Goal: Task Accomplishment & Management: Use online tool/utility

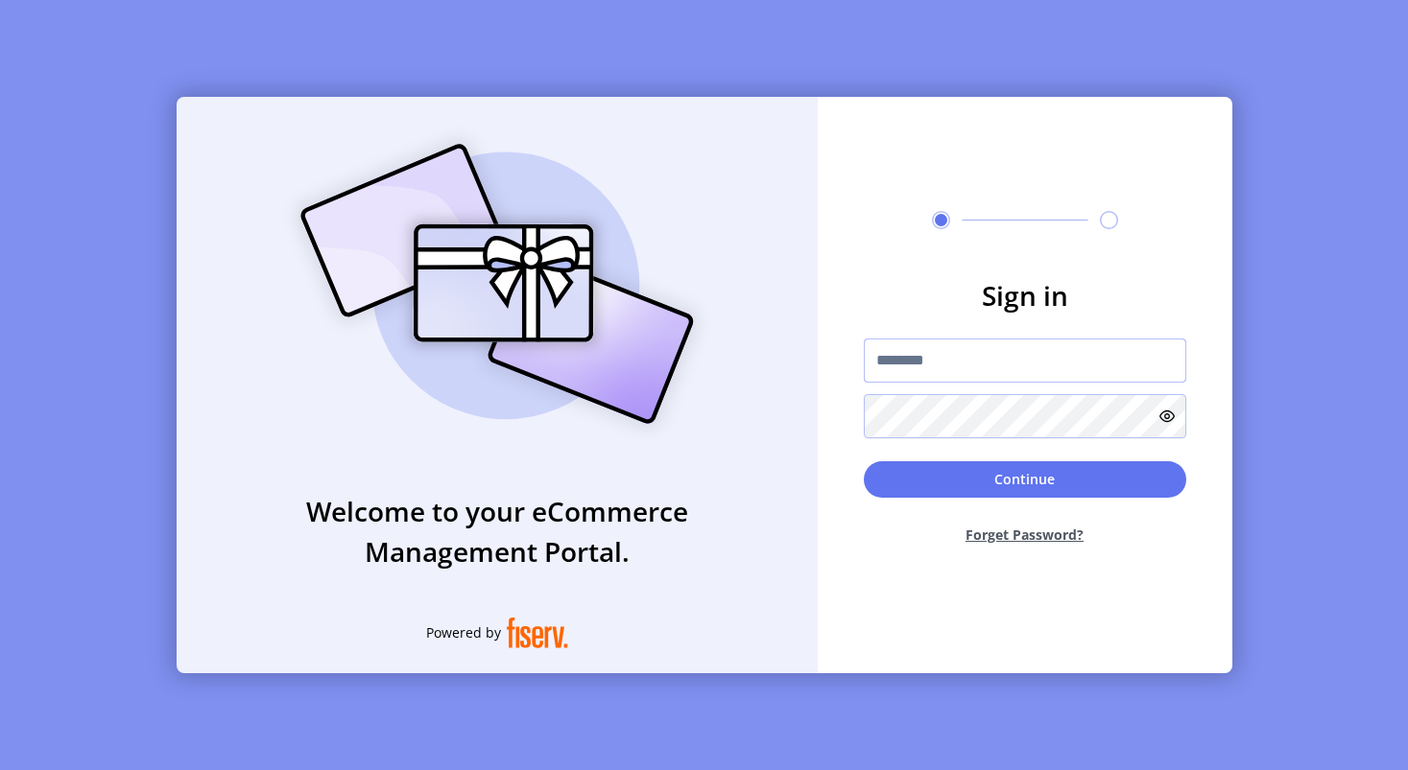
click at [981, 361] on input "text" at bounding box center [1025, 361] width 322 height 44
type input "**********"
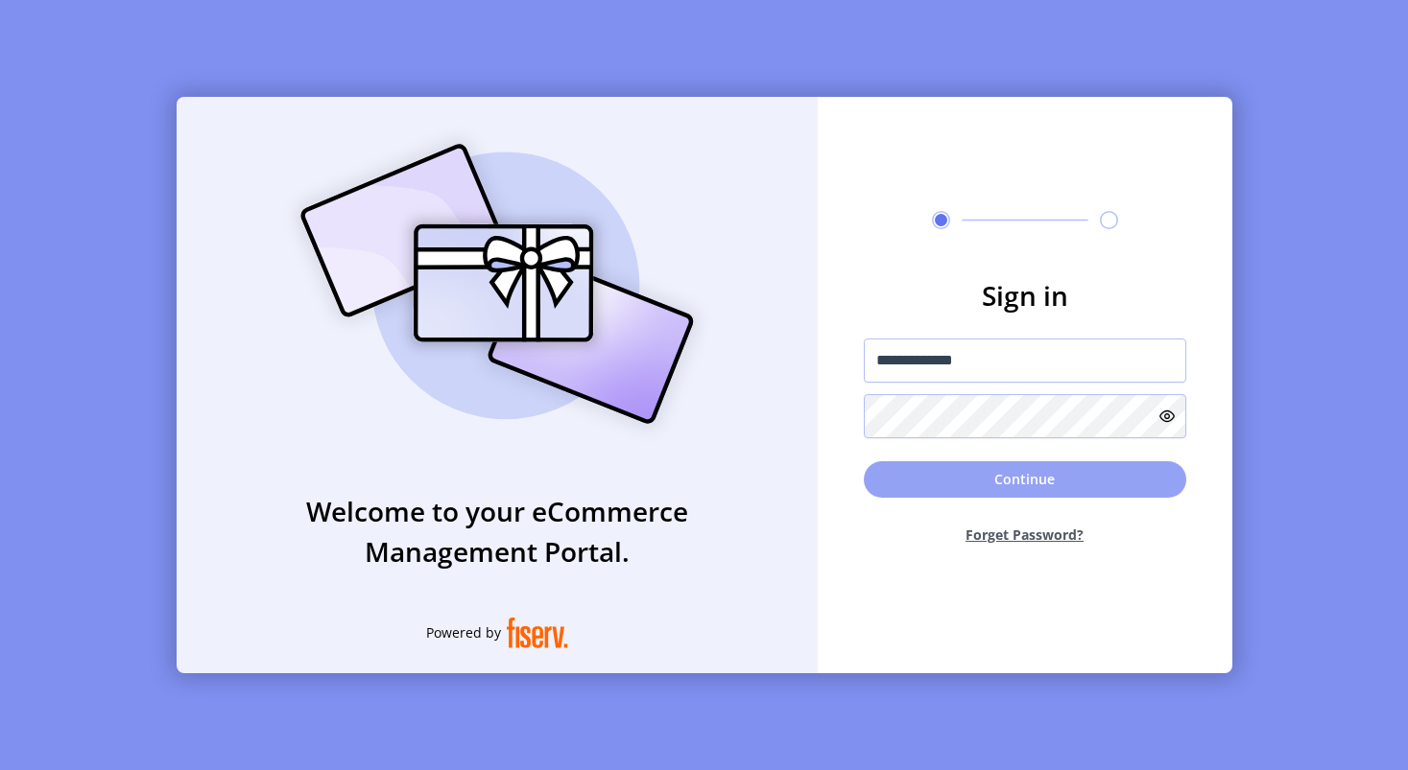
click at [949, 472] on button "Continue" at bounding box center [1025, 480] width 322 height 36
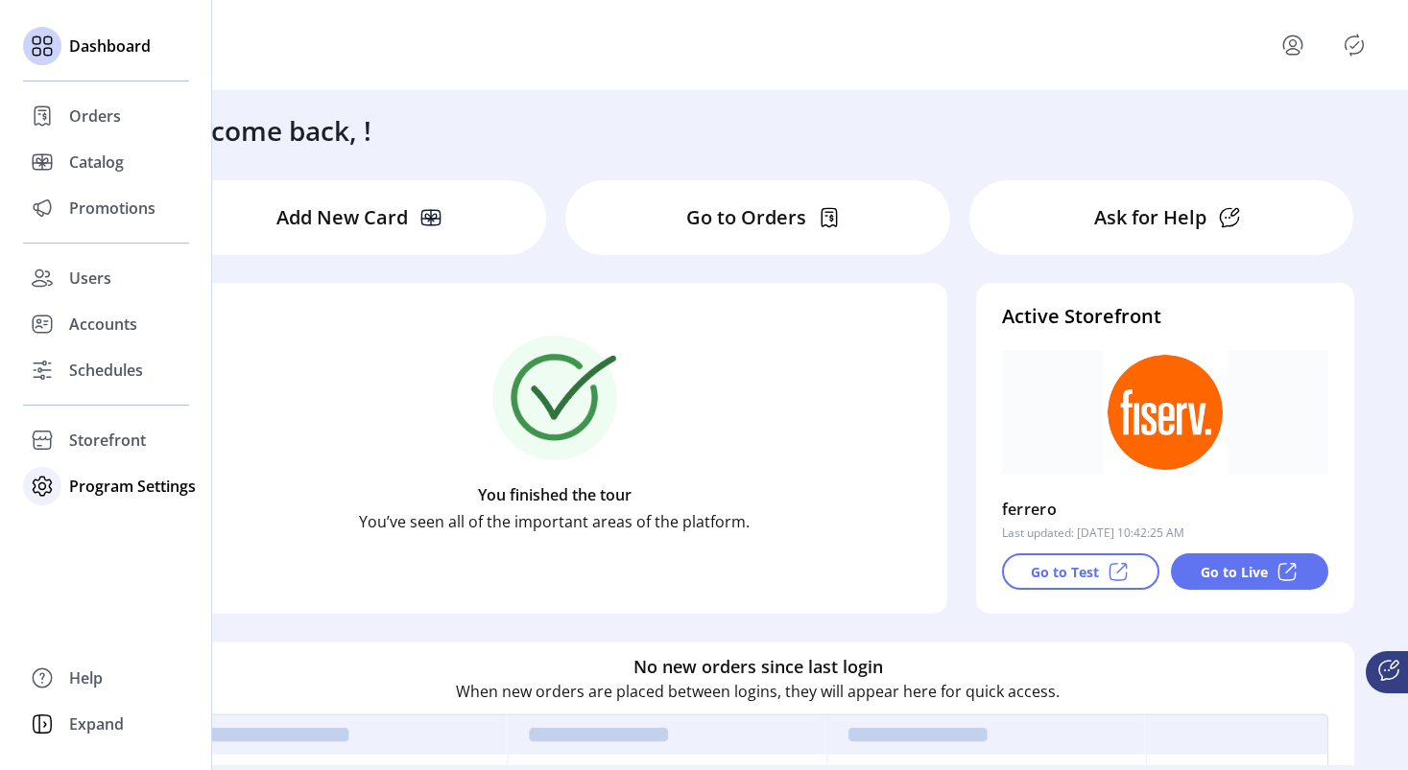
click at [67, 482] on div "Program Settings" at bounding box center [106, 486] width 166 height 46
click at [68, 519] on div "Templates" at bounding box center [106, 524] width 166 height 31
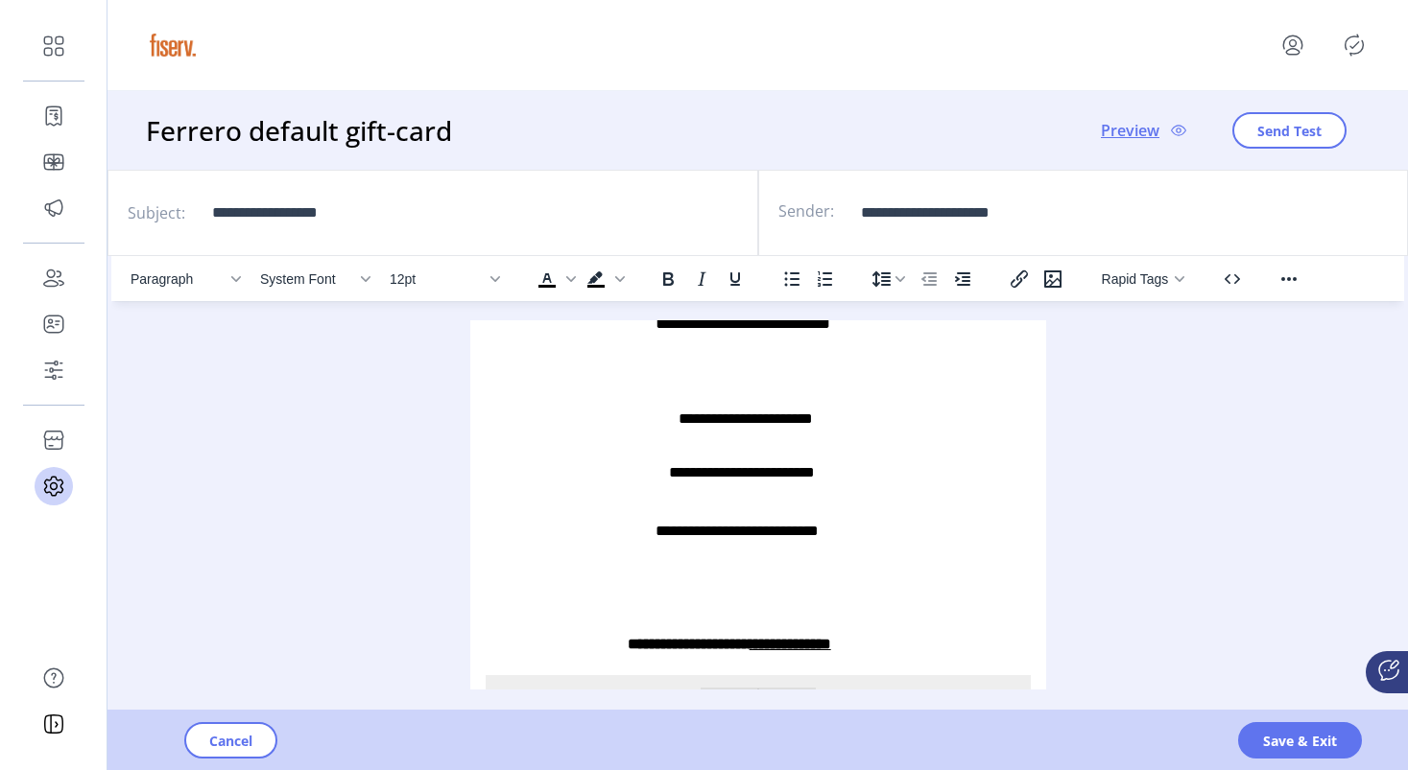
scroll to position [987, 0]
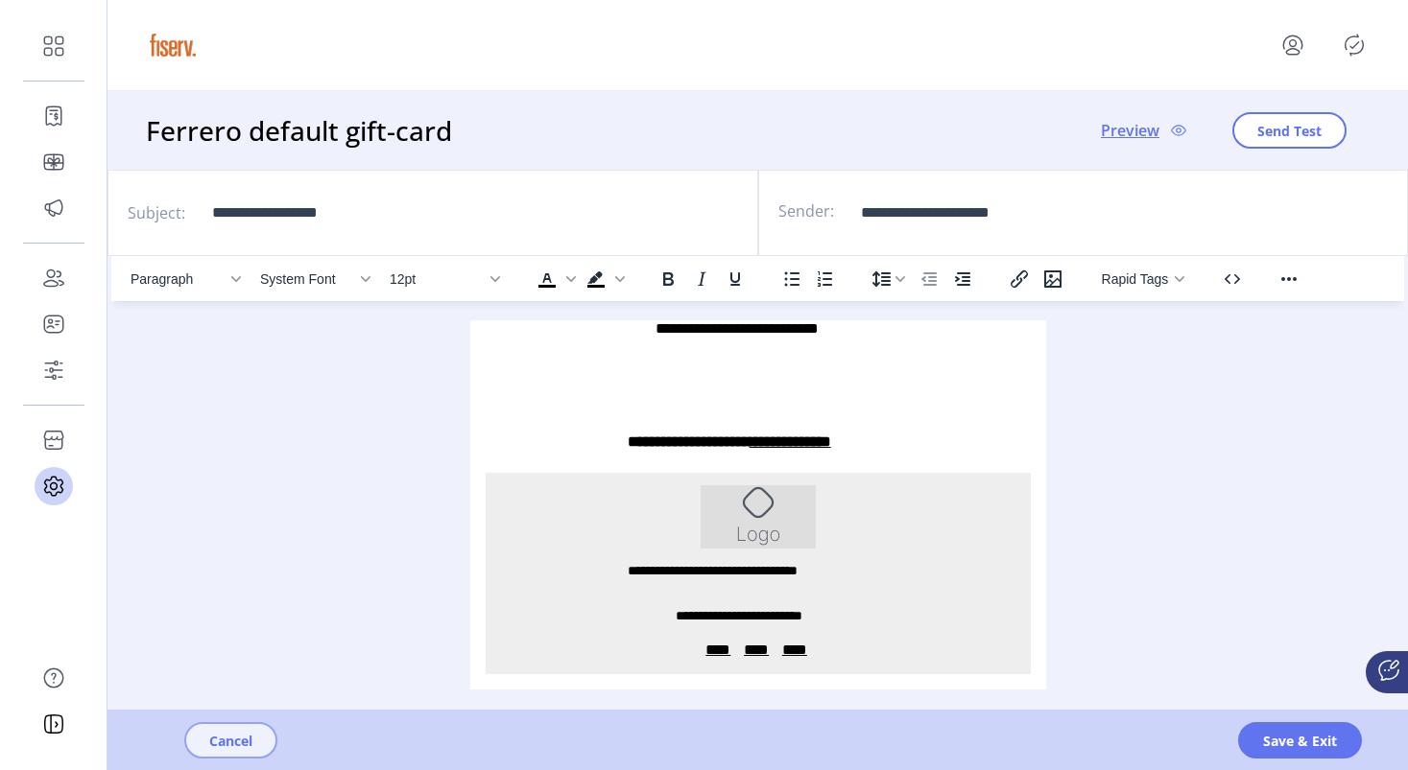
click at [252, 755] on button "Cancel" at bounding box center [230, 740] width 93 height 36
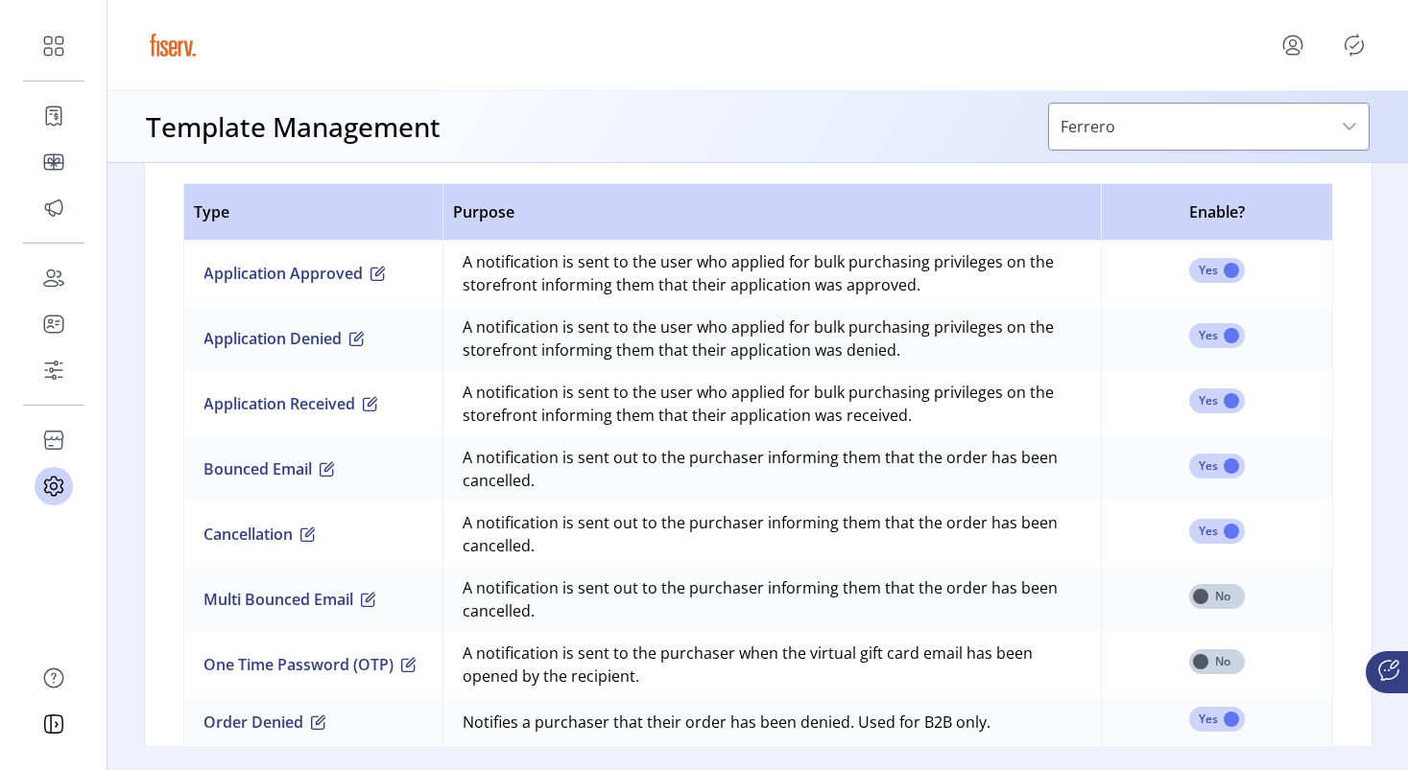
scroll to position [885, 0]
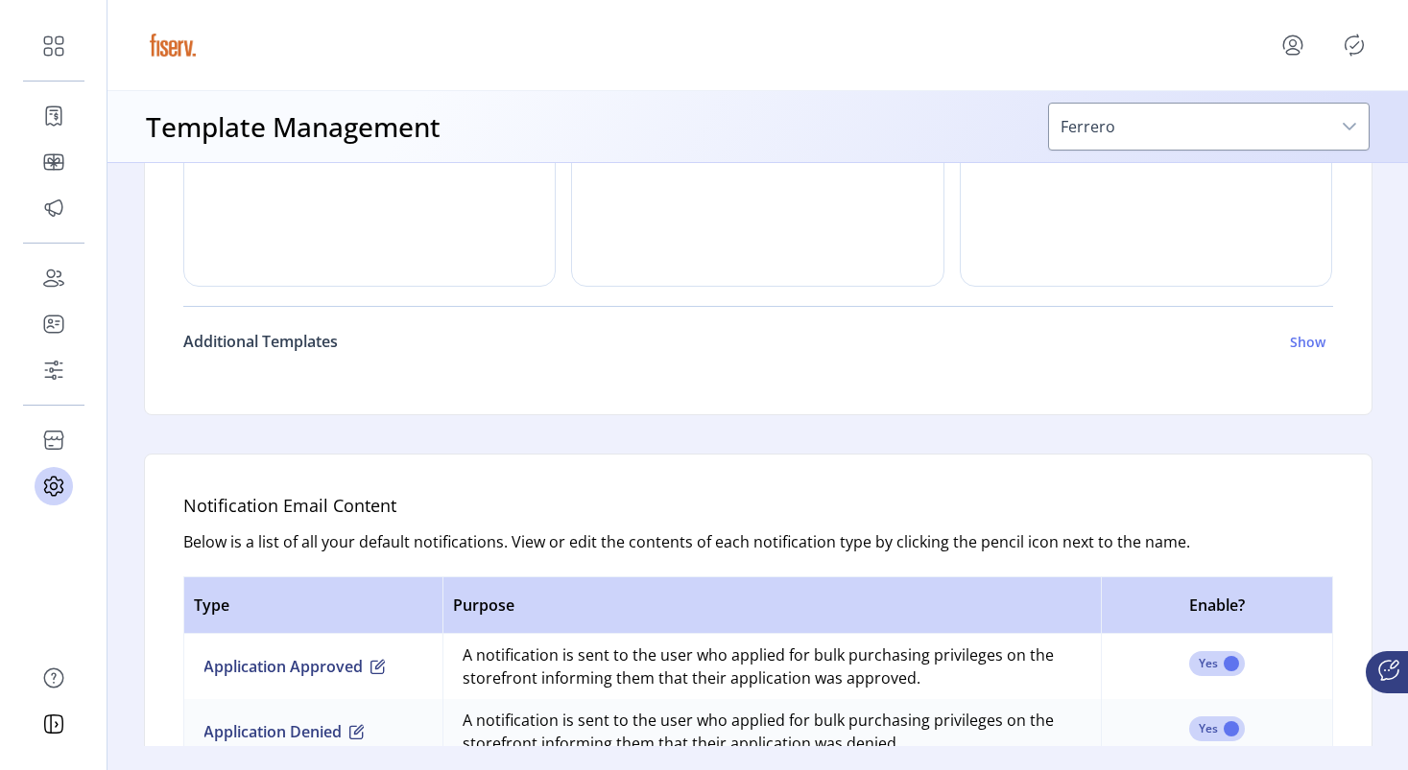
click at [367, 353] on link "Additional Templates Show" at bounding box center [757, 342] width 1149 height 46
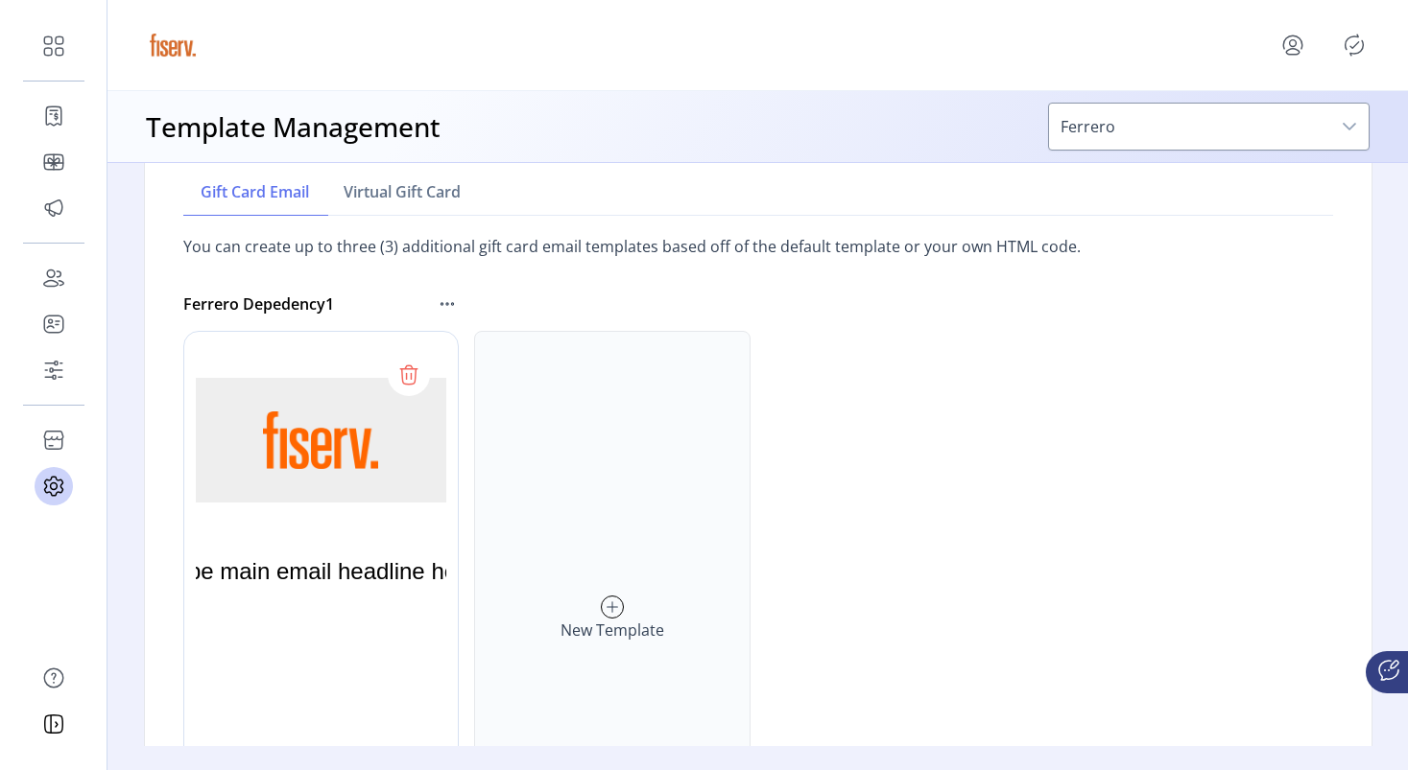
scroll to position [1058, 0]
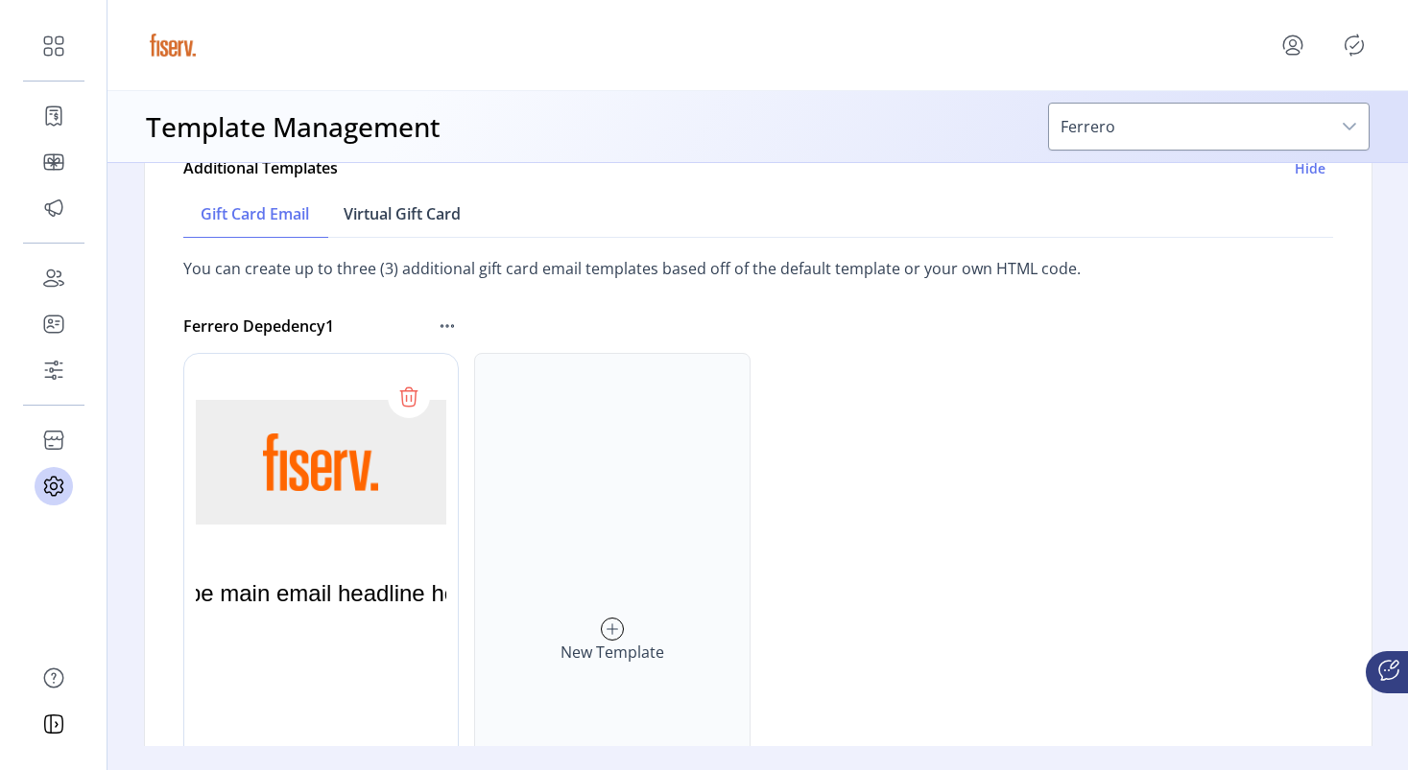
click at [405, 225] on link "Virtual Gift Card" at bounding box center [402, 214] width 152 height 47
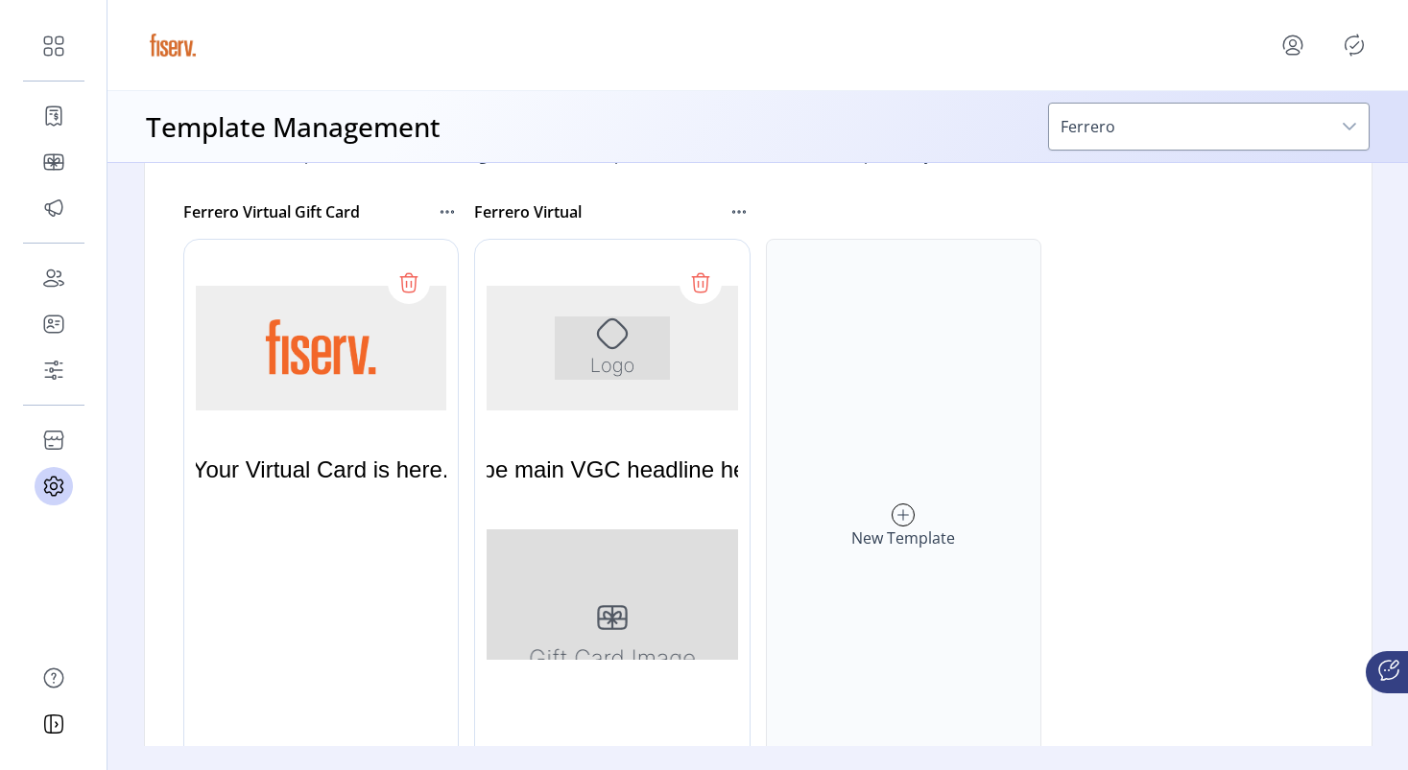
scroll to position [1232, 0]
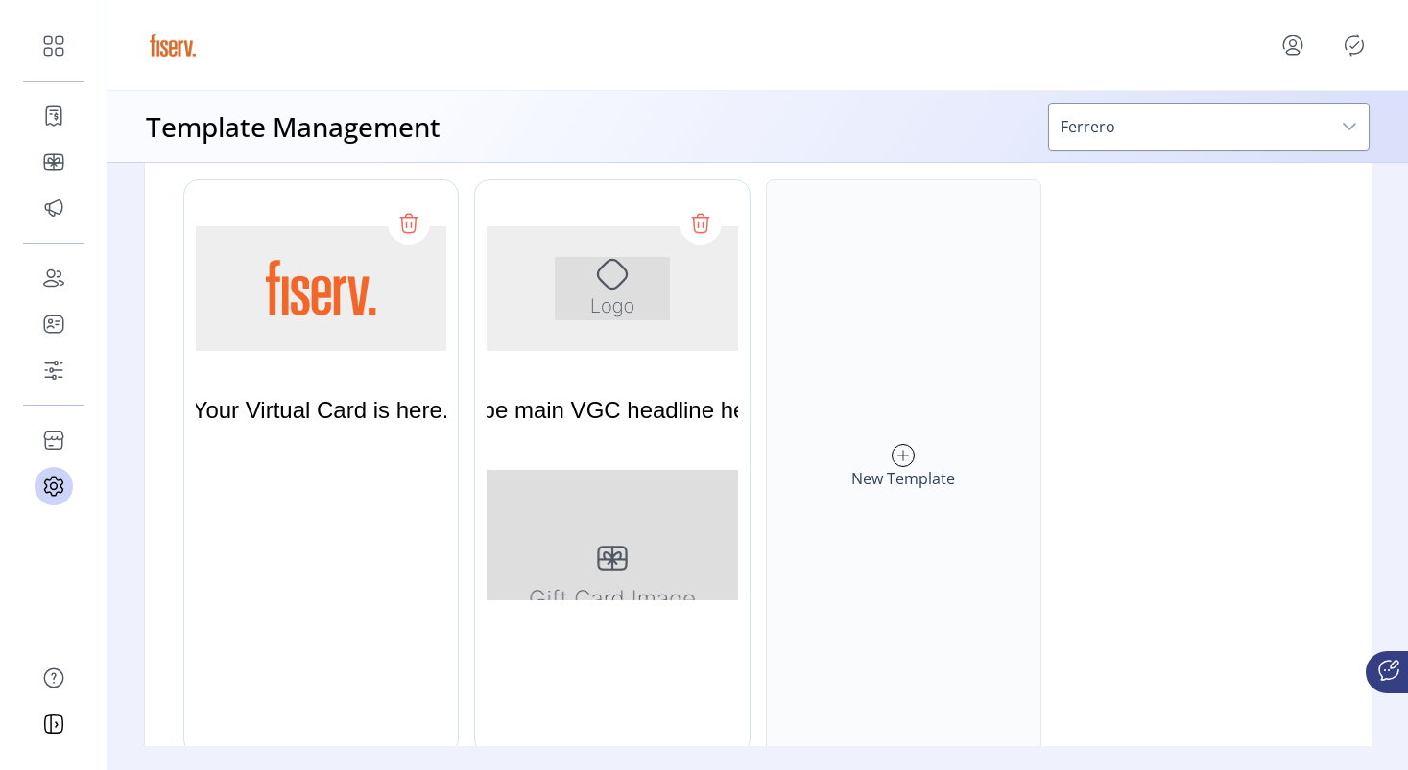
click at [557, 488] on div at bounding box center [687, 467] width 427 height 576
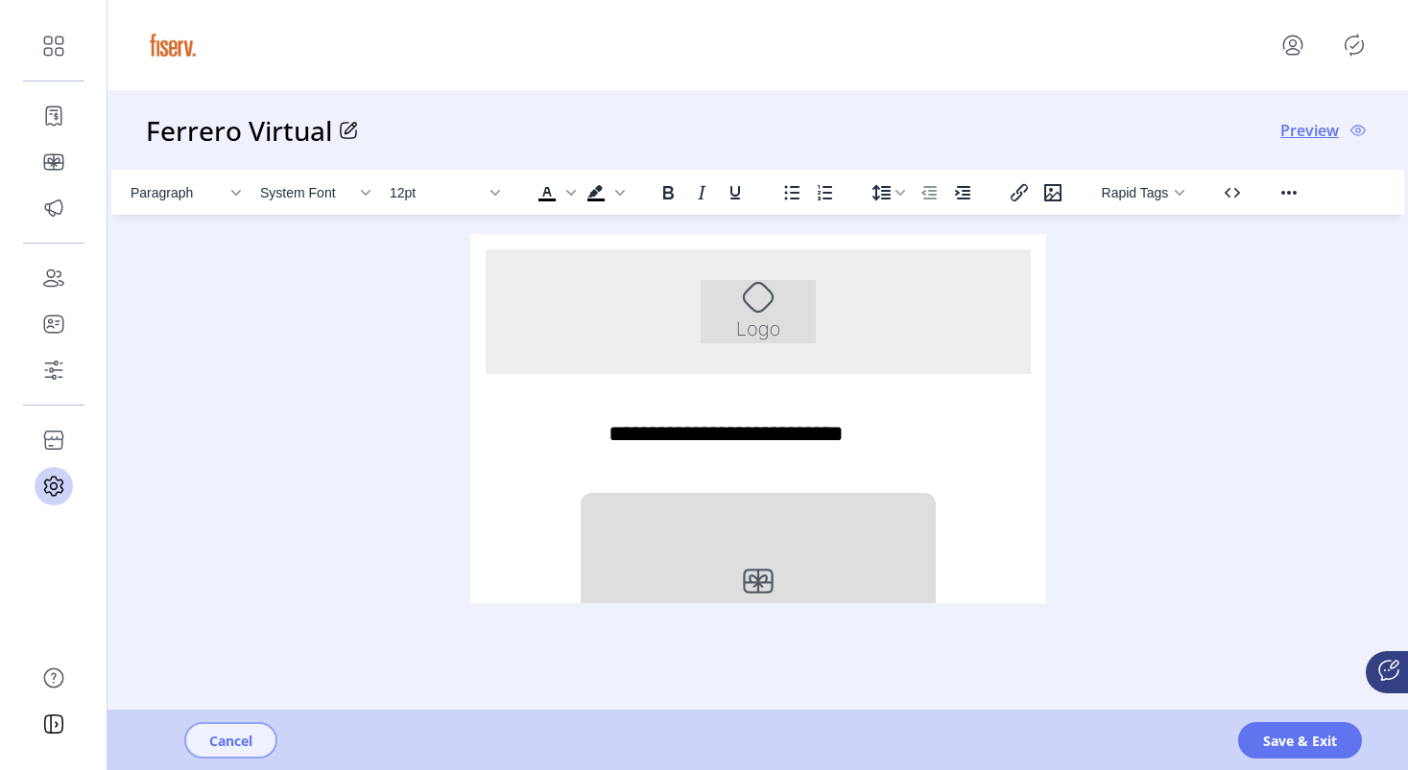
click at [232, 729] on button "Cancel" at bounding box center [230, 740] width 93 height 36
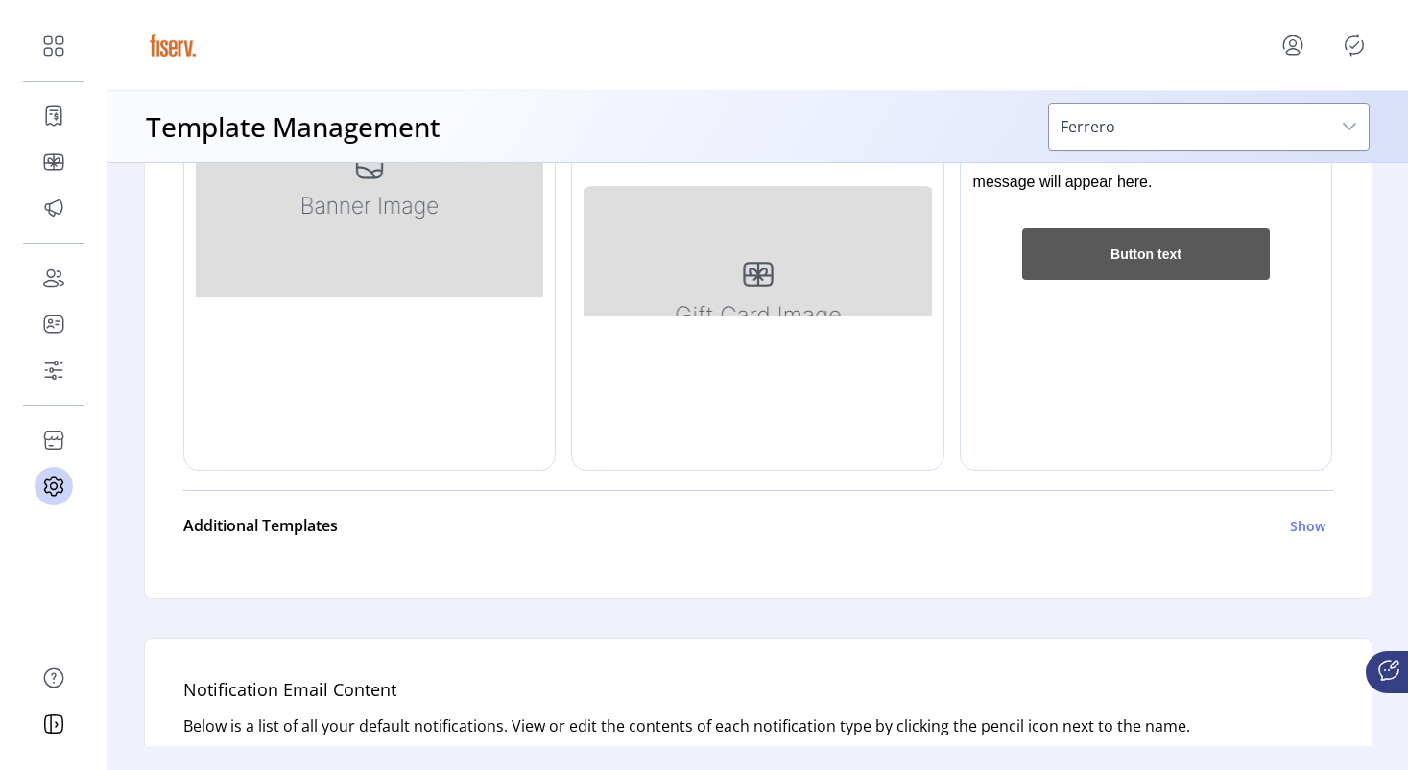
scroll to position [608, 0]
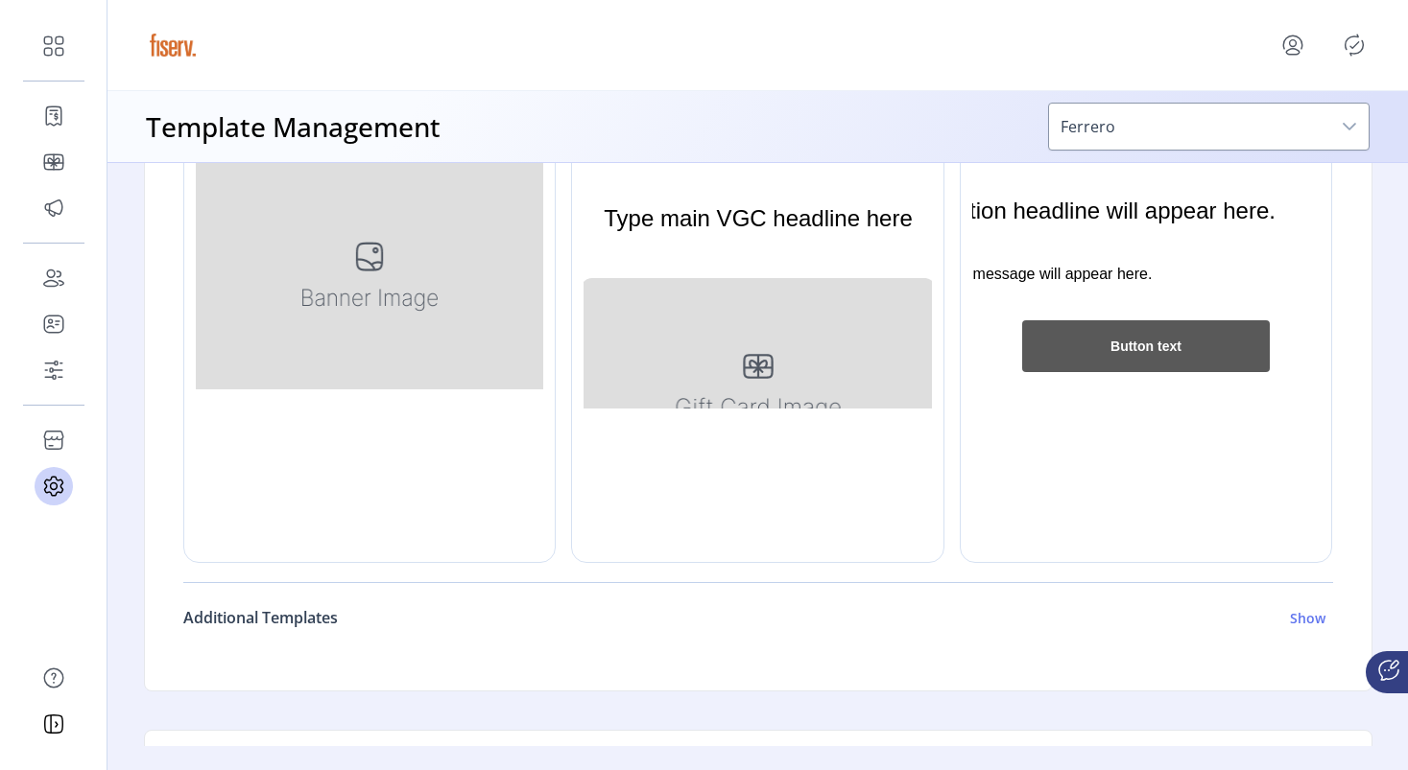
click at [492, 616] on div "Additional Templates Show" at bounding box center [754, 617] width 1142 height 23
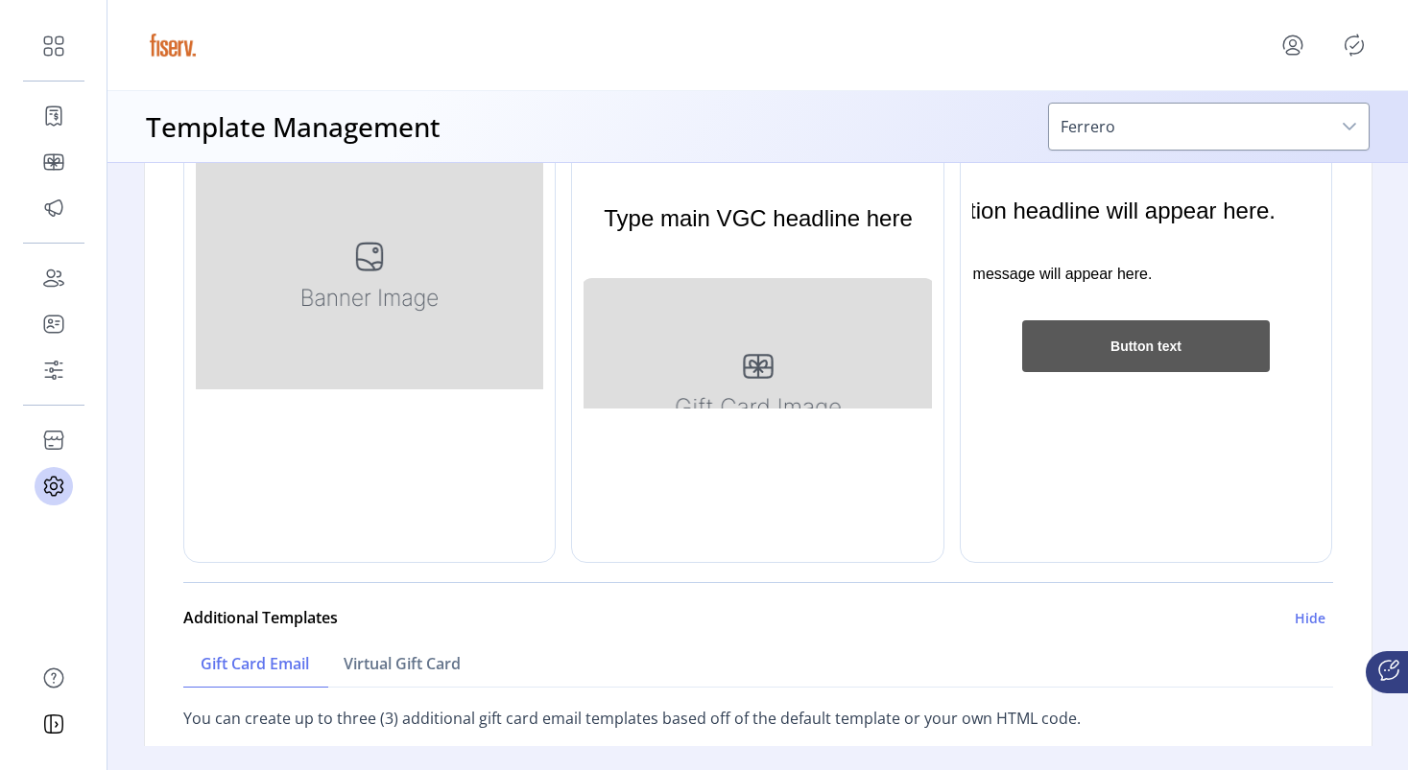
click at [797, 249] on div at bounding box center [784, 276] width 427 height 576
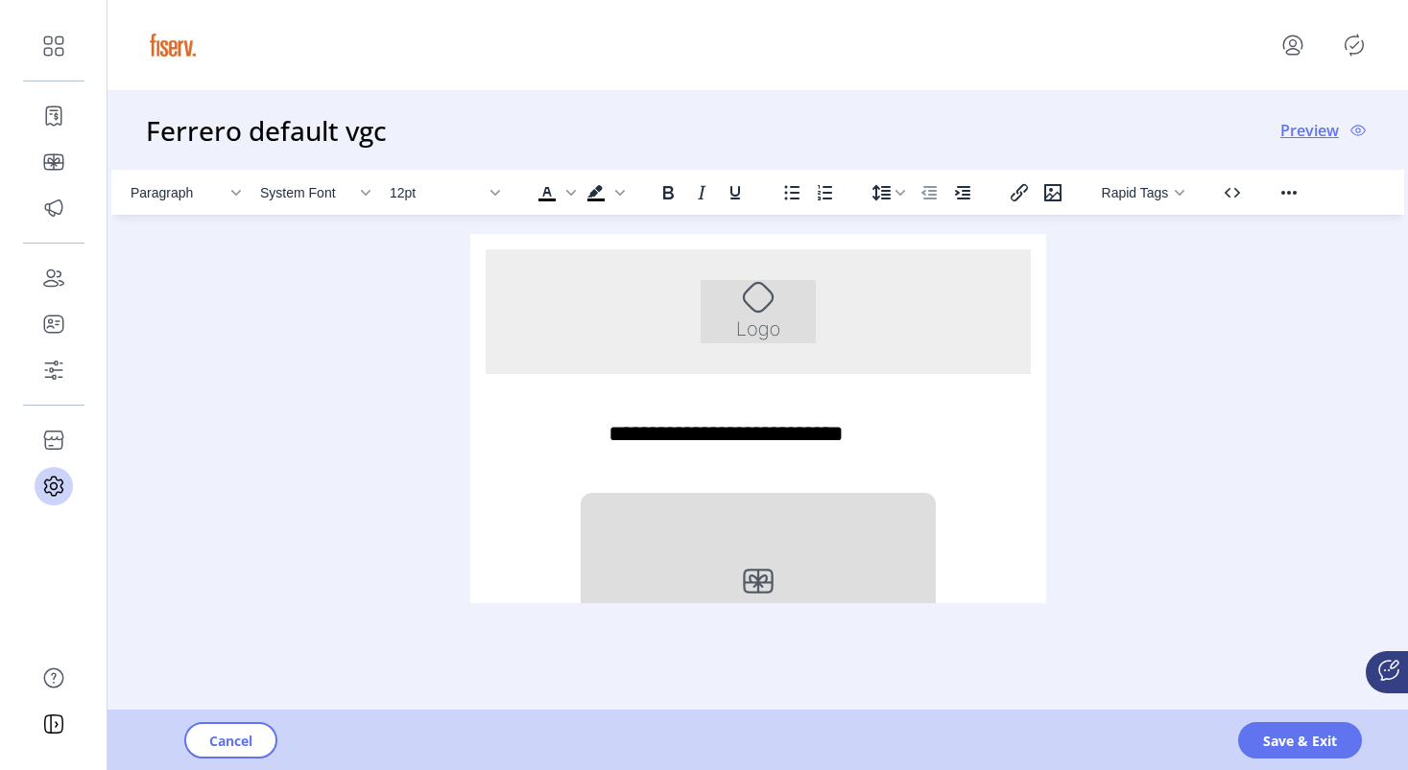
click at [1289, 130] on span "Preview" at bounding box center [1309, 130] width 59 height 23
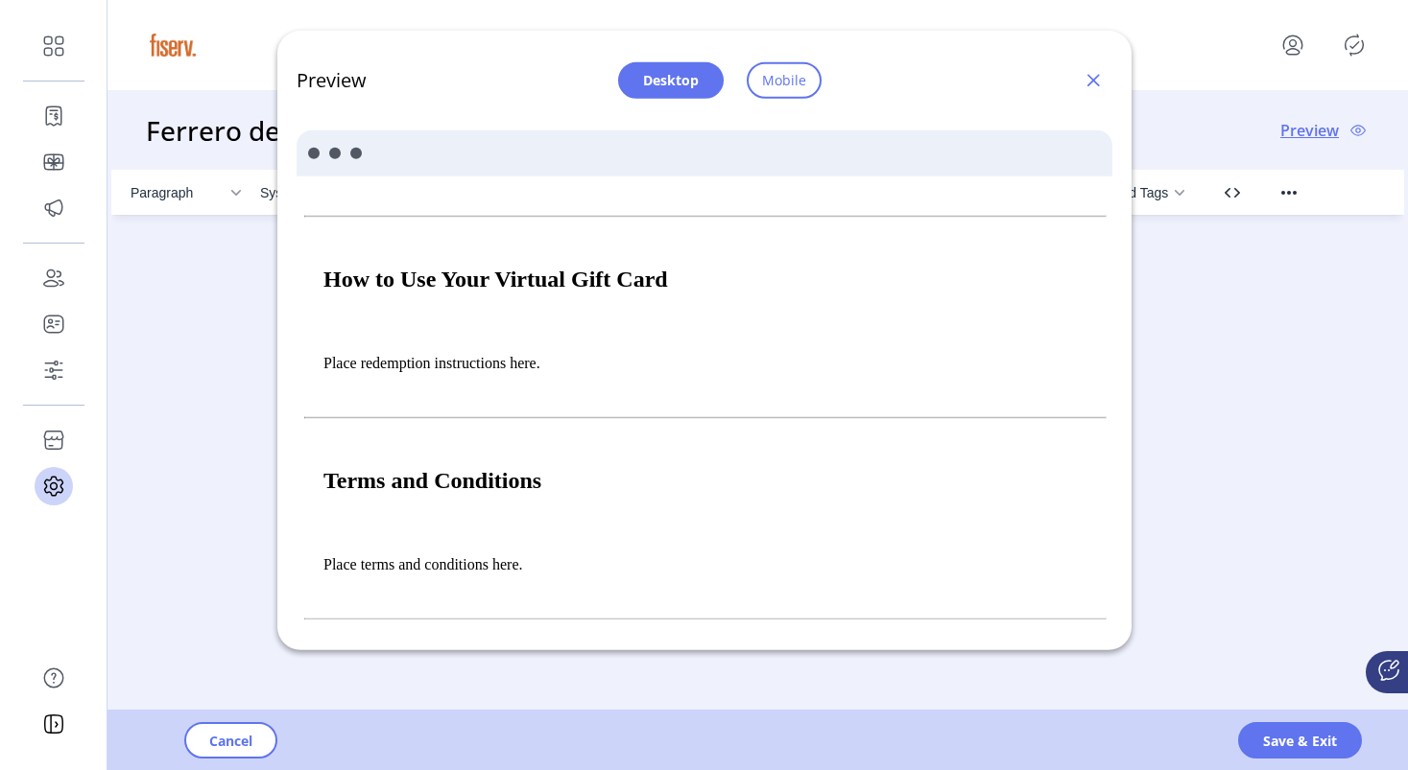
scroll to position [1109, 0]
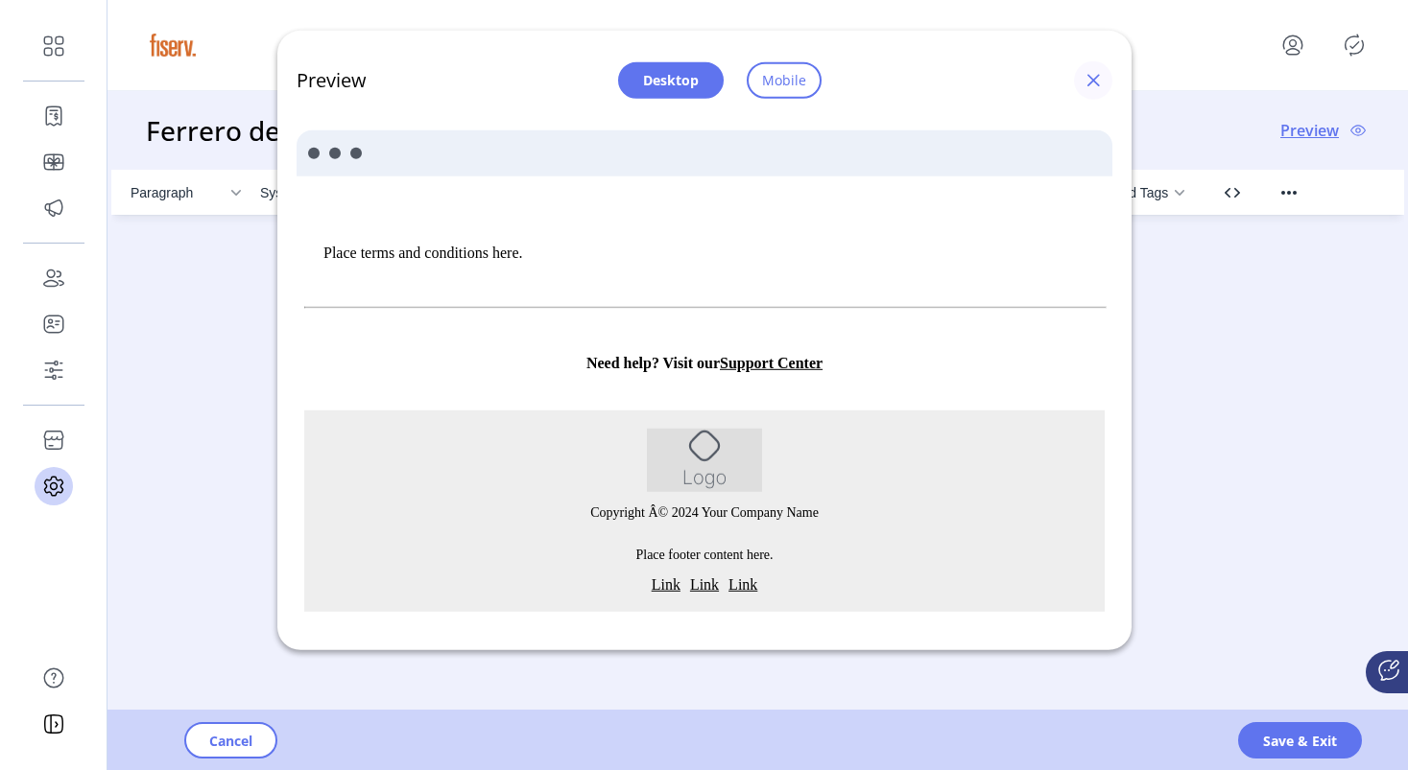
click at [1090, 82] on span "button" at bounding box center [1092, 79] width 15 height 15
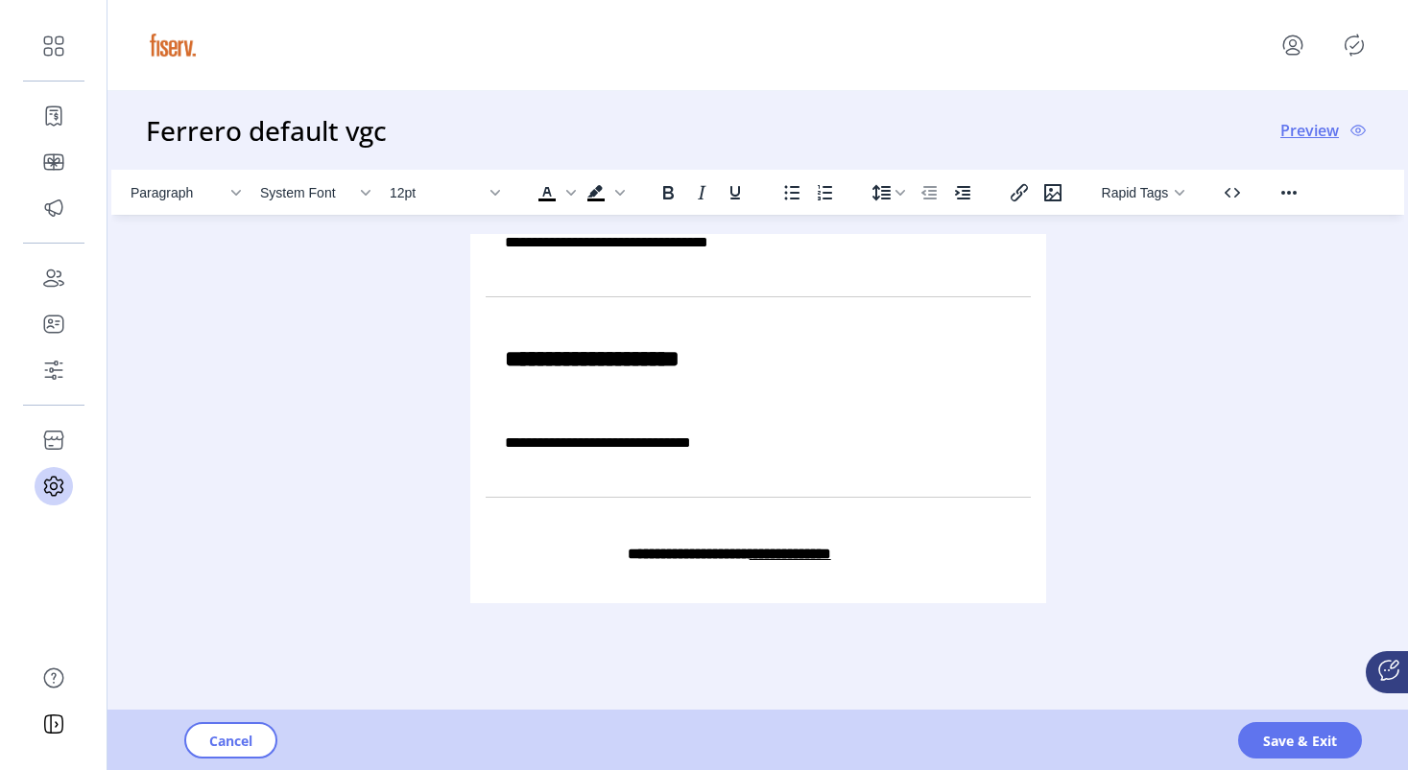
scroll to position [969, 0]
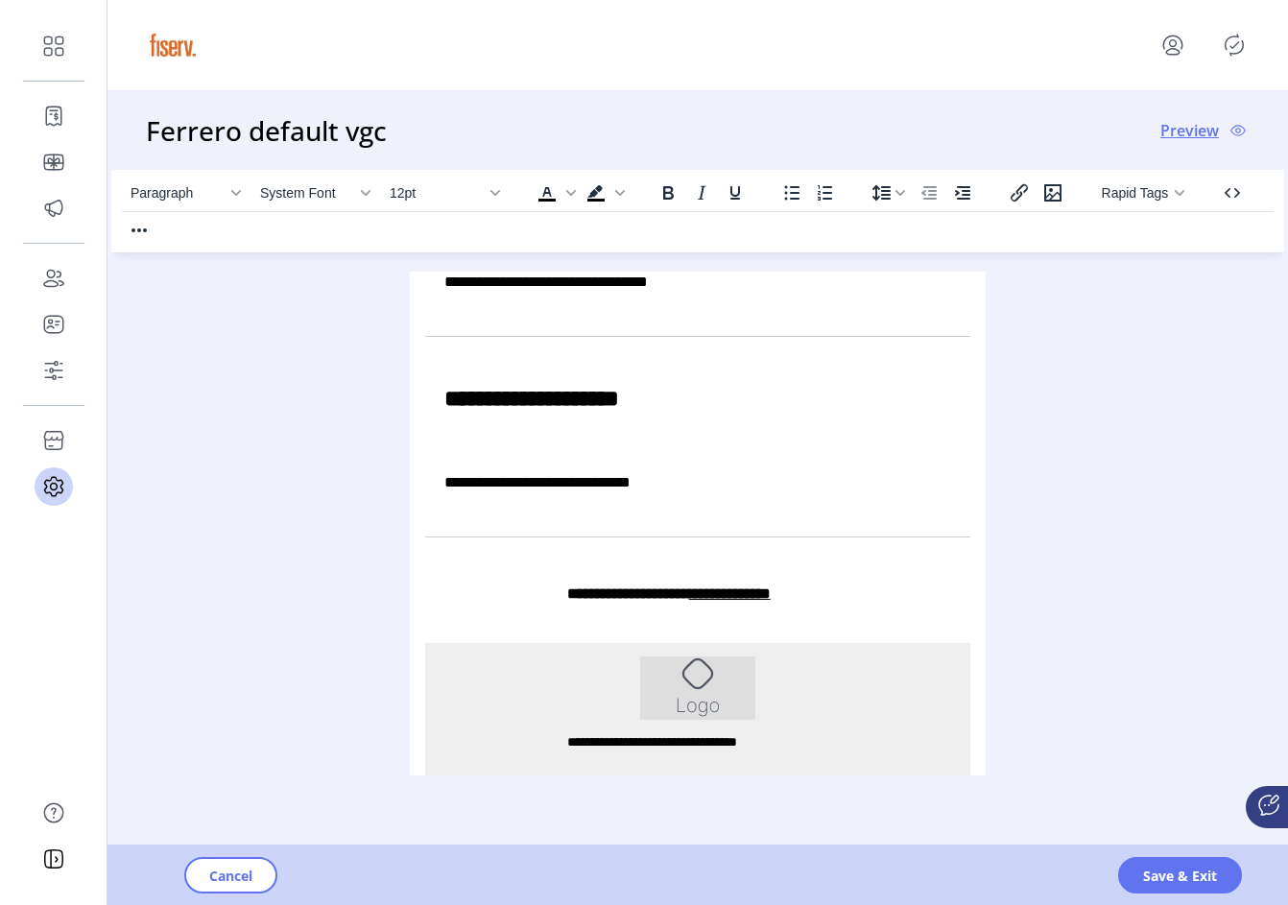
click at [877, 386] on p "**********" at bounding box center [716, 397] width 583 height 61
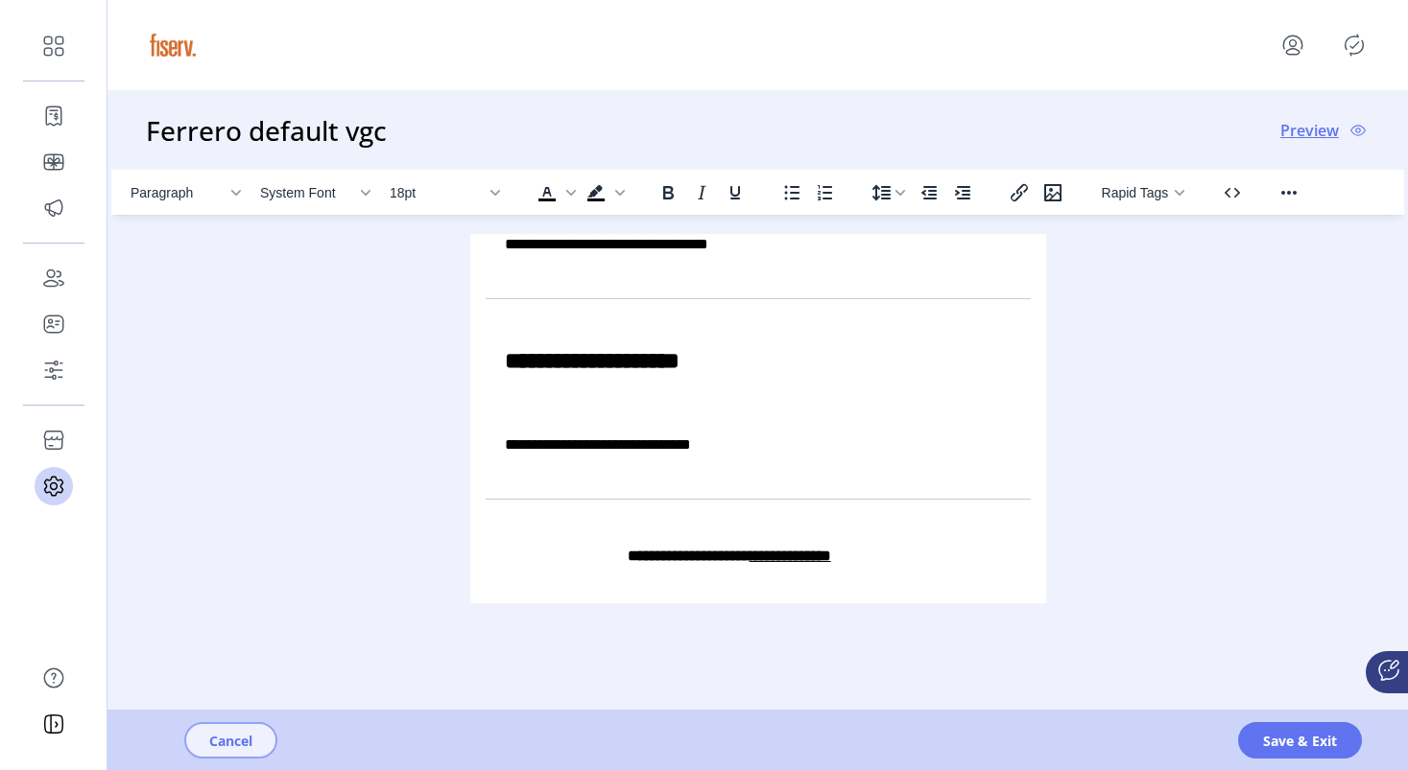
click at [224, 749] on span "Cancel" at bounding box center [230, 741] width 43 height 20
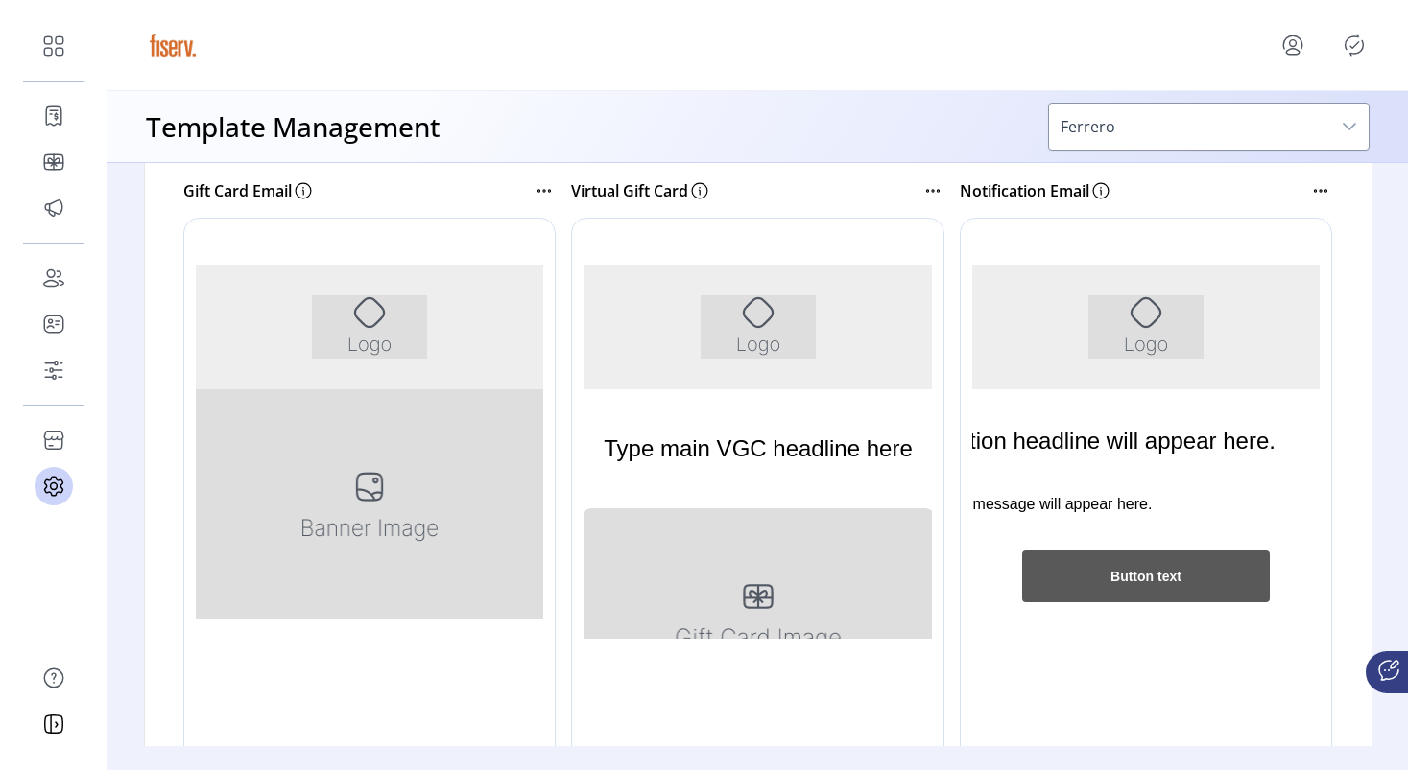
scroll to position [413, 0]
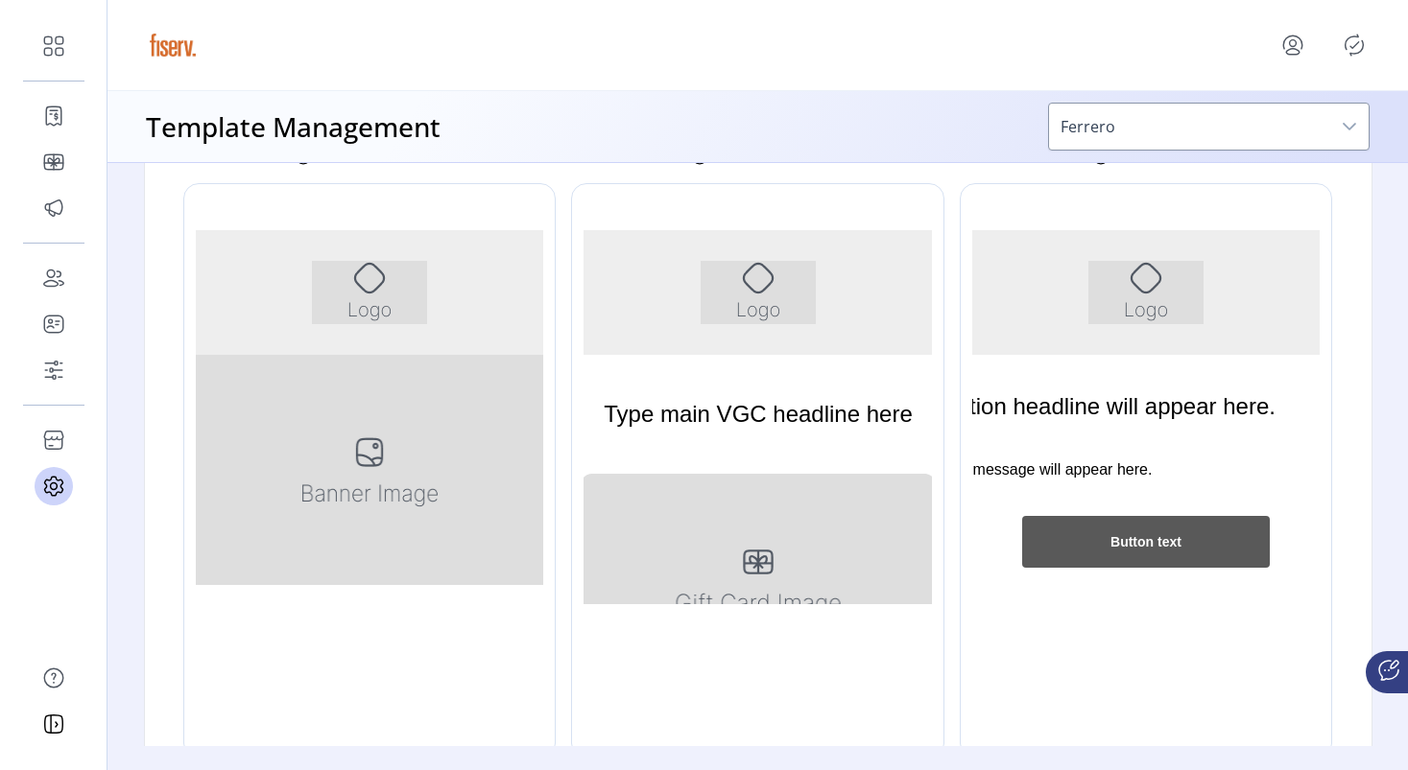
click at [443, 445] on div at bounding box center [396, 471] width 427 height 576
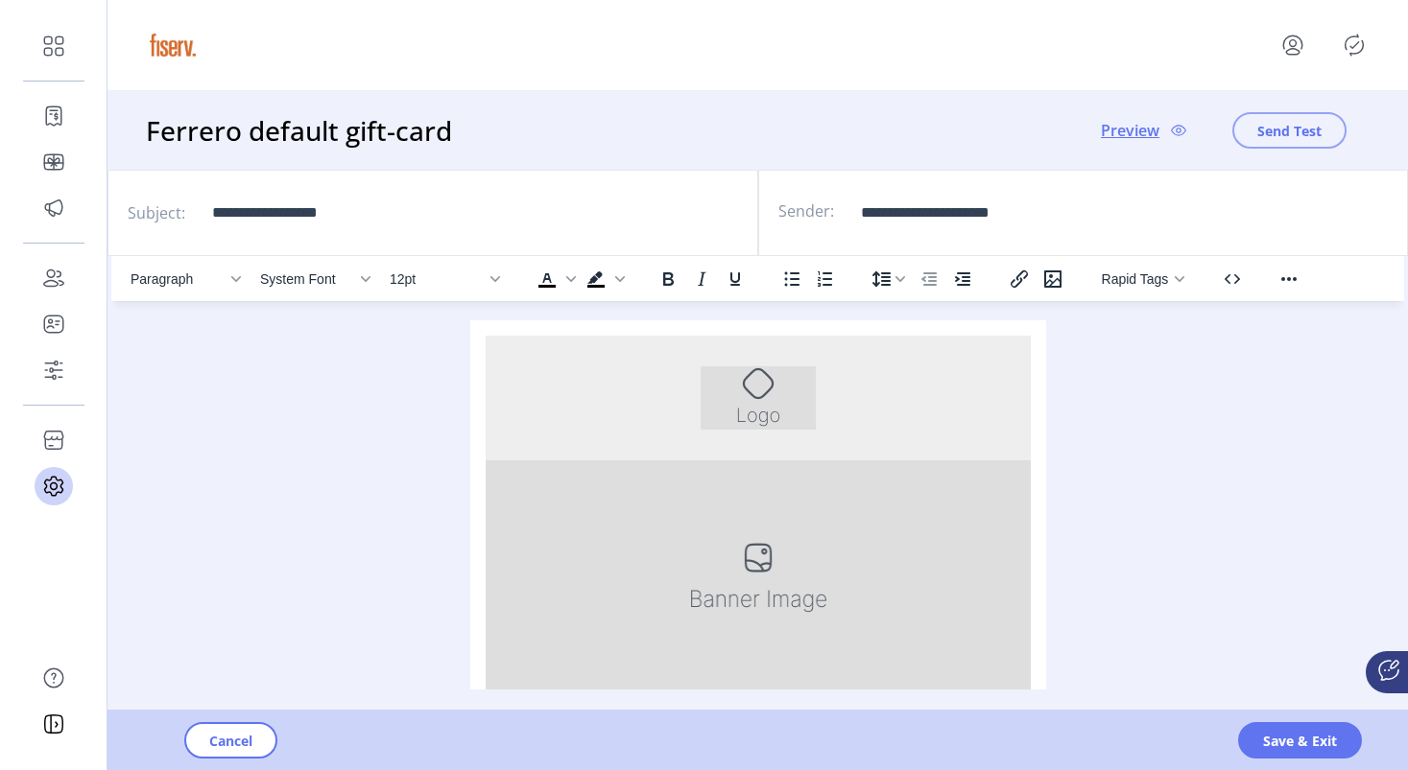
click at [1280, 142] on button "Send Test" at bounding box center [1289, 130] width 114 height 36
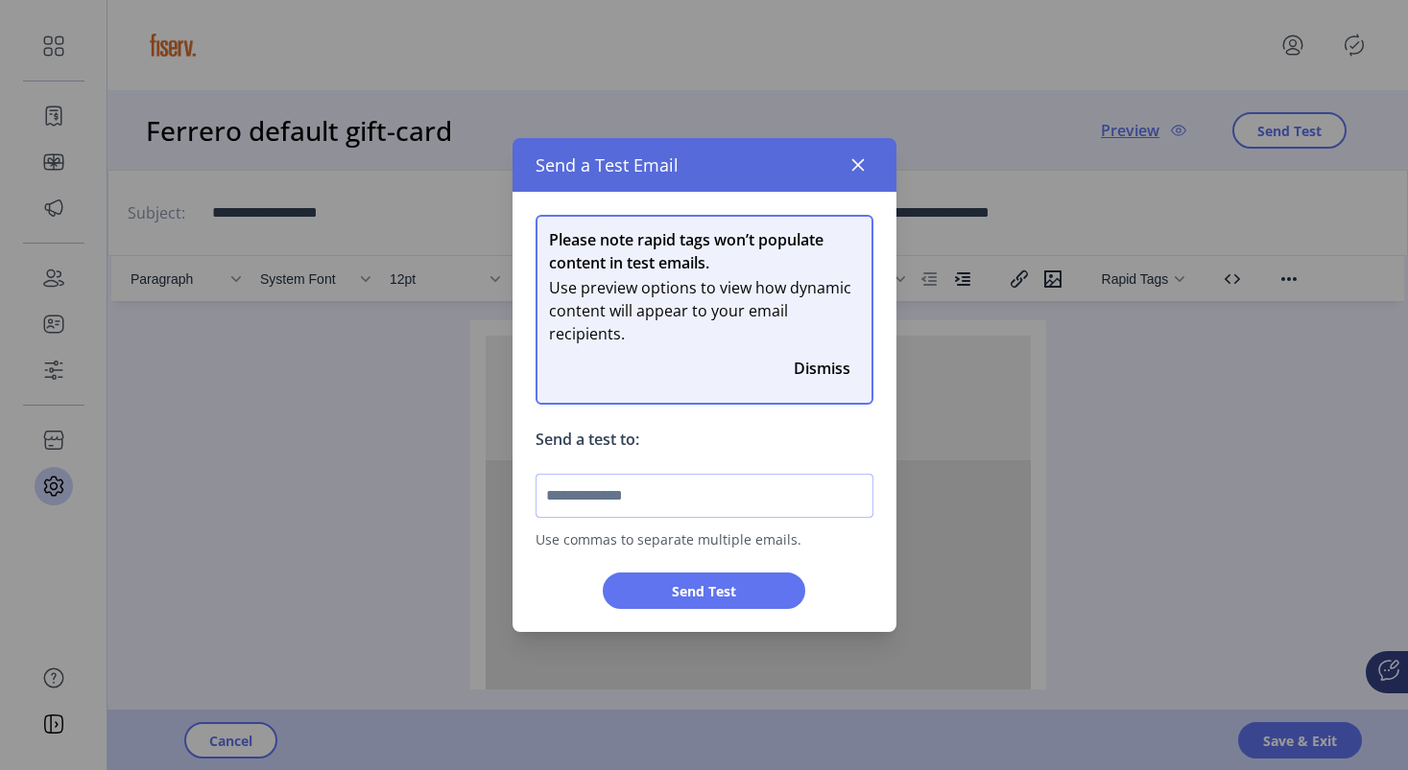
click at [709, 498] on input "text" at bounding box center [704, 496] width 338 height 44
type input "**********"
click at [715, 579] on button "Send Test" at bounding box center [704, 591] width 202 height 36
